Goal: Information Seeking & Learning: Learn about a topic

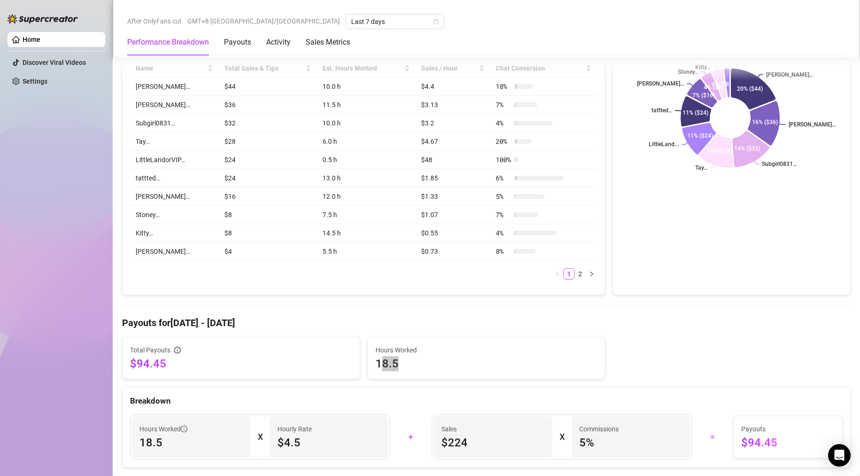
scroll to position [423, 0]
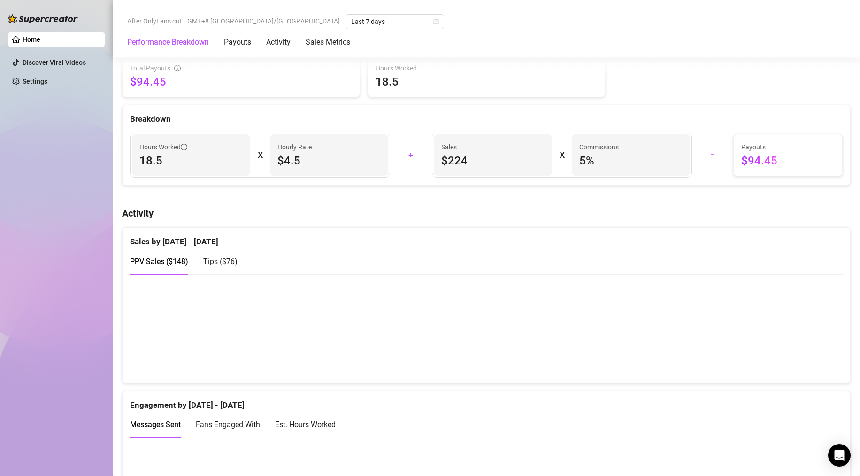
drag, startPoint x: 734, startPoint y: 161, endPoint x: 799, endPoint y: 157, distance: 64.9
click at [799, 157] on span "$94.45" at bounding box center [787, 160] width 93 height 15
click at [521, 246] on div "Sales by [DATE] - [DATE]" at bounding box center [486, 238] width 713 height 20
drag, startPoint x: 476, startPoint y: 165, endPoint x: 470, endPoint y: 163, distance: 5.9
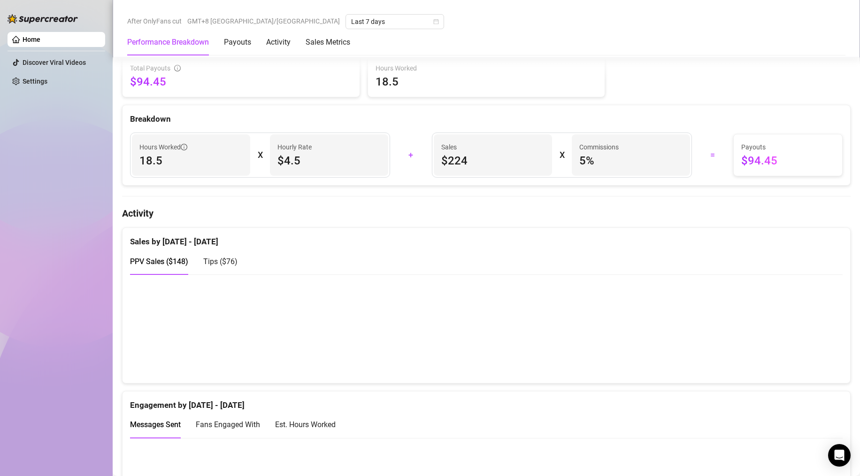
click at [476, 165] on span "$224" at bounding box center [492, 160] width 103 height 15
click at [435, 160] on div "Sales $224" at bounding box center [493, 154] width 118 height 41
click at [444, 157] on span "$224" at bounding box center [492, 160] width 103 height 15
click at [445, 162] on span "$224" at bounding box center [492, 160] width 103 height 15
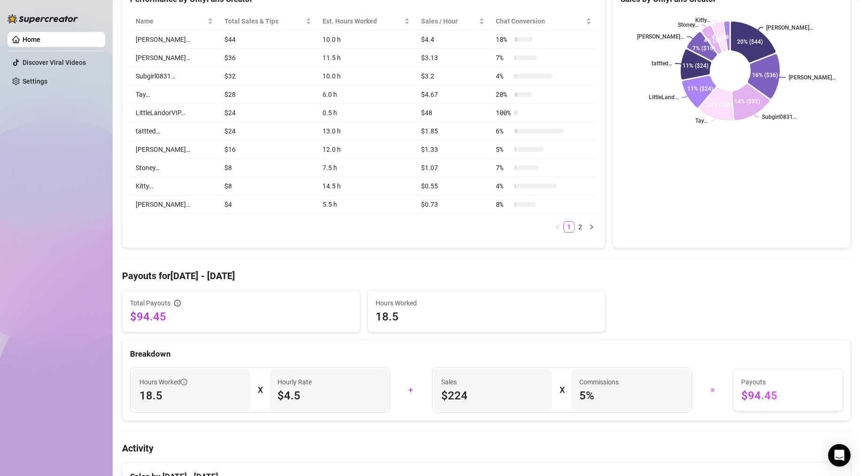
scroll to position [47, 0]
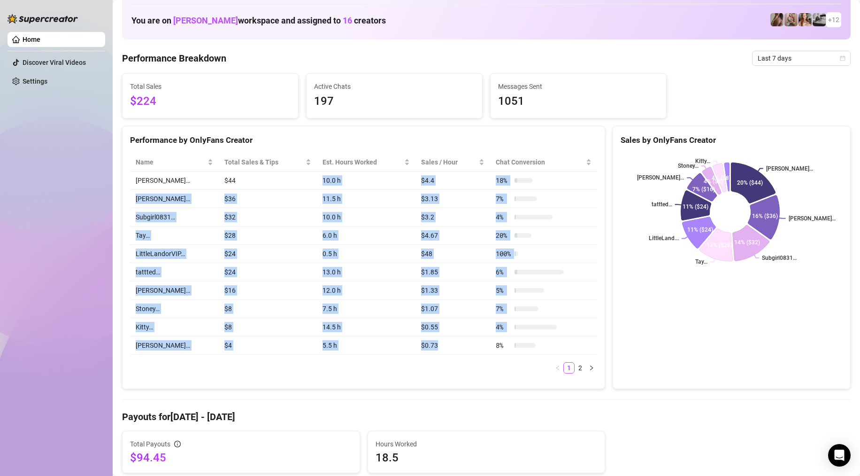
drag, startPoint x: 312, startPoint y: 177, endPoint x: 440, endPoint y: 345, distance: 210.3
click at [440, 345] on tbody "[PERSON_NAME]… $44 10.0 h $4.4 18 % [PERSON_NAME]… $36 11.5 h $3.13 7 % Subgirl…" at bounding box center [363, 262] width 467 height 183
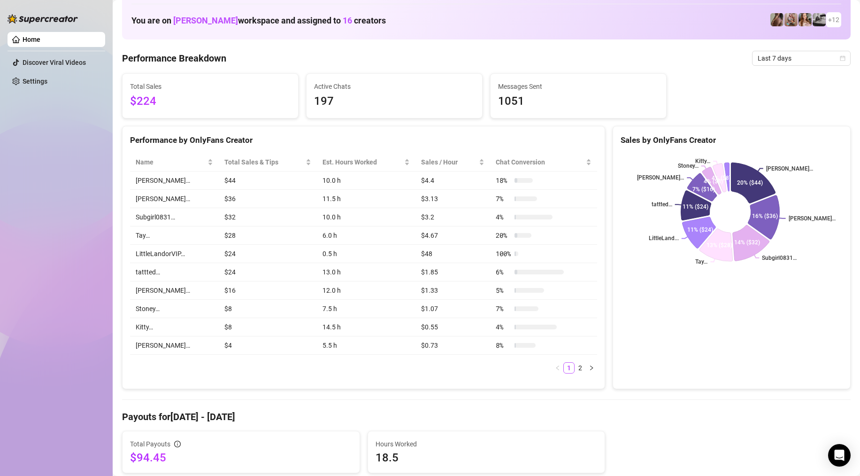
click at [435, 357] on div "Name Total Sales & Tips Est. Hours Worked Sales / Hour Chat Conversion [PERSON_…" at bounding box center [363, 263] width 467 height 220
click at [589, 368] on icon "right" at bounding box center [592, 368] width 6 height 6
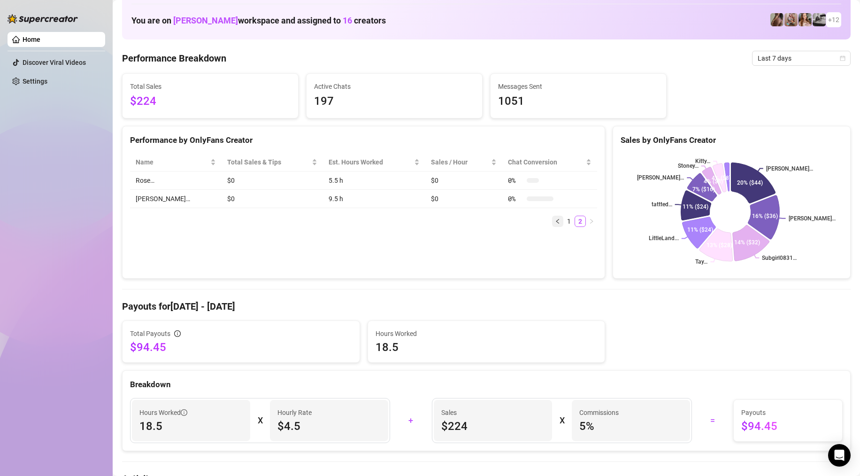
click at [555, 218] on icon "left" at bounding box center [558, 221] width 6 height 6
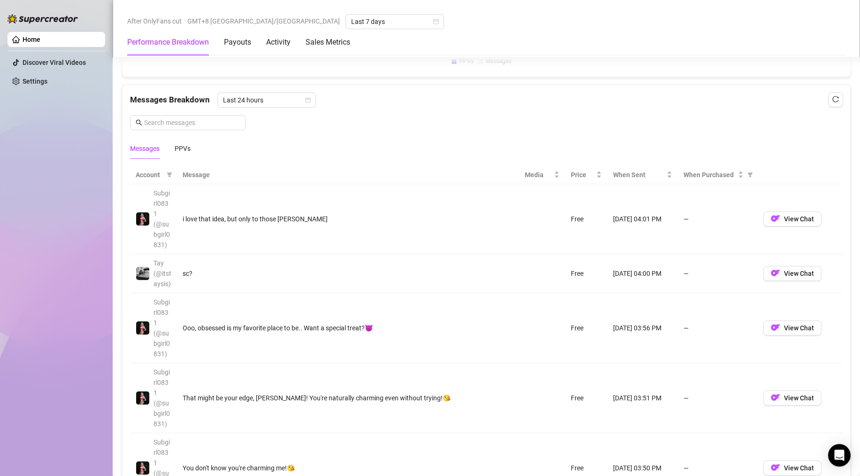
scroll to position [986, 0]
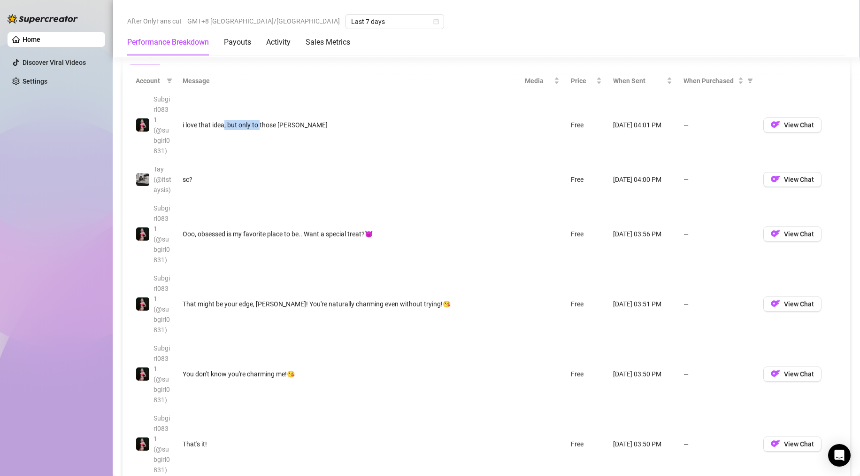
drag, startPoint x: 224, startPoint y: 120, endPoint x: 394, endPoint y: 130, distance: 170.2
click at [306, 120] on div "i love that idea, but only to those [PERSON_NAME]" at bounding box center [348, 125] width 331 height 10
click at [565, 137] on td "Free" at bounding box center [586, 125] width 42 height 70
drag, startPoint x: 593, startPoint y: 130, endPoint x: 673, endPoint y: 127, distance: 80.8
click at [672, 127] on tr "Subgirl0831 (@subgirl0831) i love that idea, but only to those [PERSON_NAME] Fr…" at bounding box center [486, 125] width 713 height 70
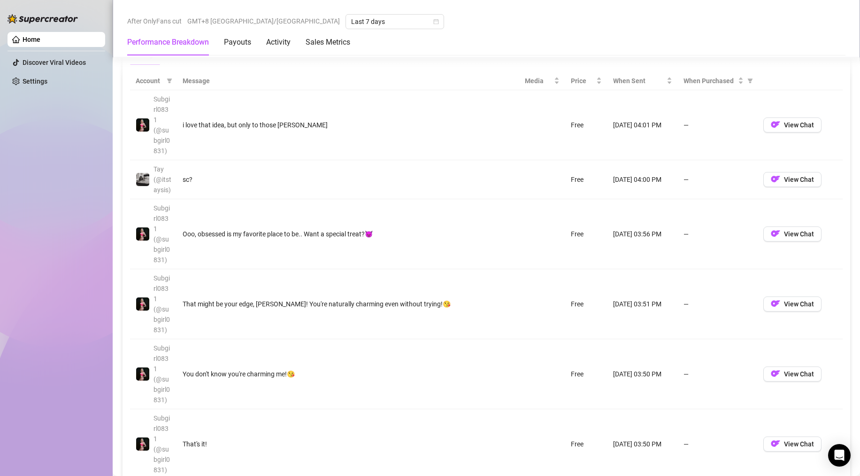
drag, startPoint x: 591, startPoint y: 185, endPoint x: 616, endPoint y: 184, distance: 24.4
click at [613, 183] on tr "Tay️ (@itstaysis) sc? Free [DATE] 04:00 PM — View Chat" at bounding box center [486, 179] width 713 height 39
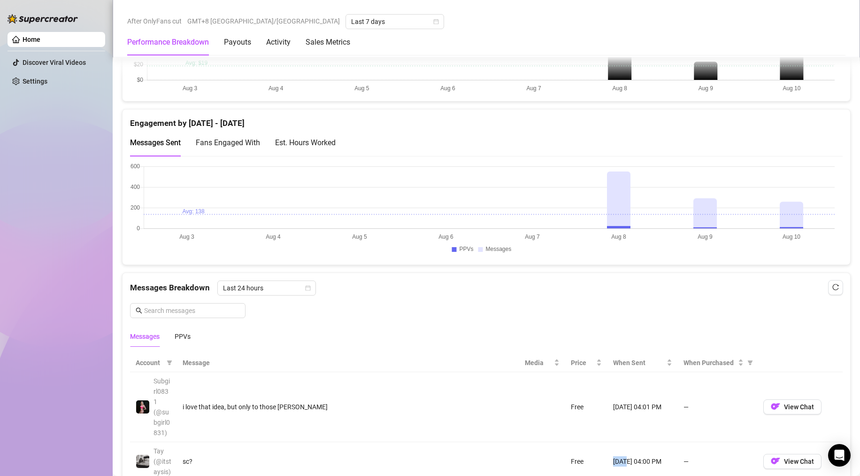
scroll to position [423, 0]
